Goal: Navigation & Orientation: Find specific page/section

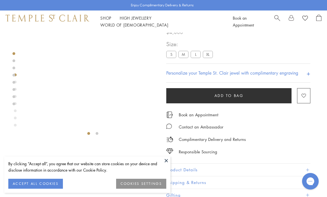
scroll to position [84, 0]
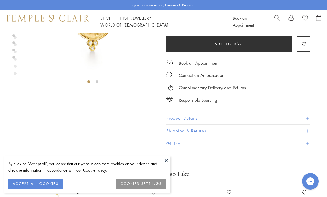
click at [105, 21] on link "Shop Shop" at bounding box center [105, 18] width 11 height 6
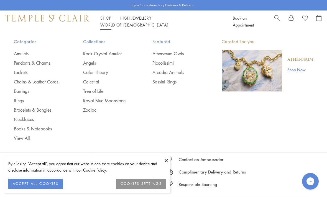
click at [25, 56] on link "Amulets" at bounding box center [37, 54] width 47 height 6
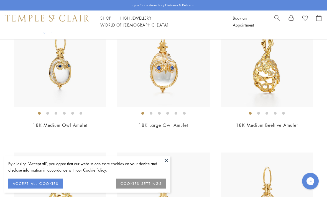
scroll to position [2182, 0]
click at [53, 130] on span "$12,000" at bounding box center [60, 133] width 18 height 6
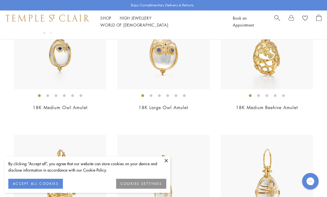
scroll to position [2199, 0]
click at [170, 157] on img at bounding box center [163, 181] width 92 height 92
click at [171, 159] on img at bounding box center [163, 181] width 92 height 92
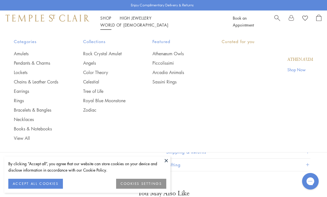
click at [109, 21] on link "Shop Shop" at bounding box center [105, 18] width 11 height 6
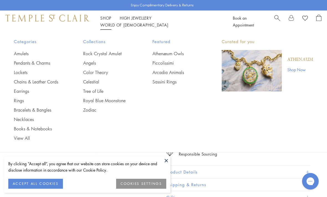
click at [29, 91] on link "Earrings" at bounding box center [37, 91] width 47 height 6
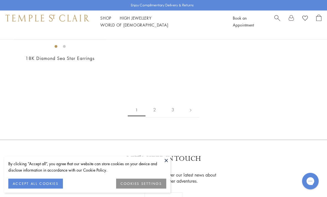
scroll to position [2512, 0]
click at [152, 106] on link "2" at bounding box center [154, 109] width 18 height 15
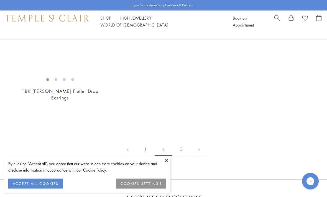
scroll to position [2352, 0]
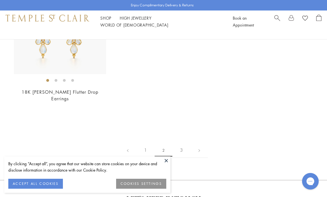
click at [183, 143] on link "3" at bounding box center [181, 150] width 18 height 15
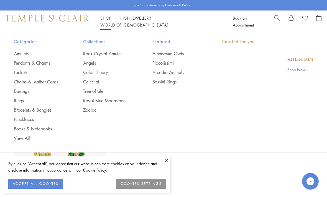
click at [107, 20] on link "Shop Shop" at bounding box center [105, 18] width 11 height 6
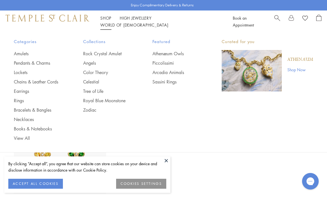
click at [25, 93] on link "Earrings" at bounding box center [37, 91] width 47 height 6
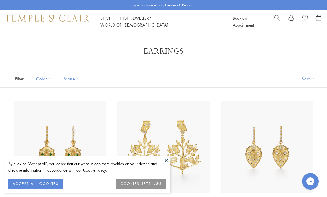
click at [167, 162] on button at bounding box center [166, 161] width 8 height 8
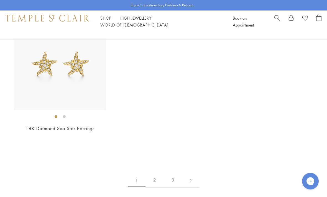
scroll to position [2441, 0]
click at [135, 21] on link "High Jewellery High Jewellery" at bounding box center [136, 18] width 32 height 6
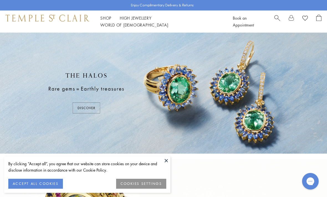
click at [168, 159] on button at bounding box center [166, 161] width 8 height 8
